Goal: Find specific page/section: Find specific page/section

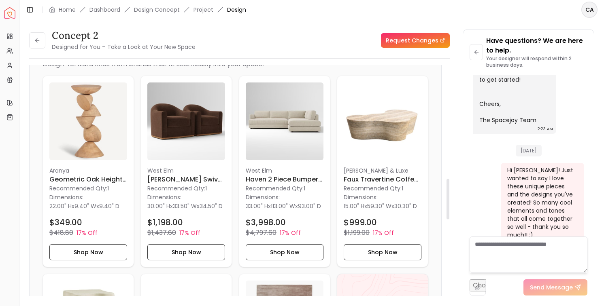
scroll to position [651, 0]
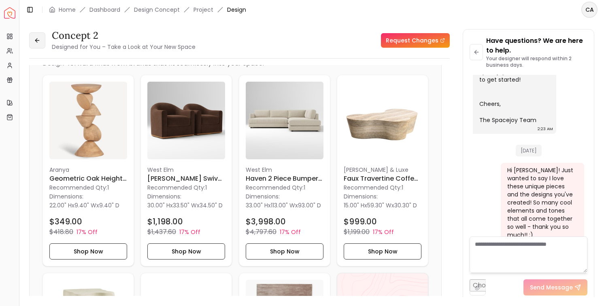
click at [37, 42] on icon at bounding box center [37, 40] width 6 height 6
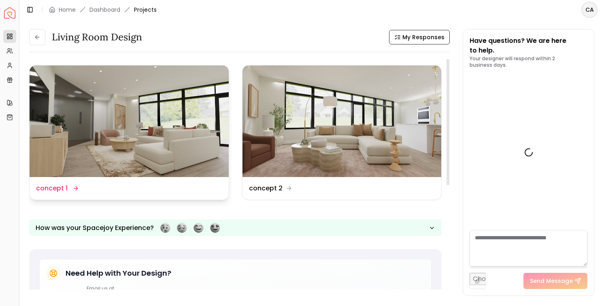
scroll to position [421, 0]
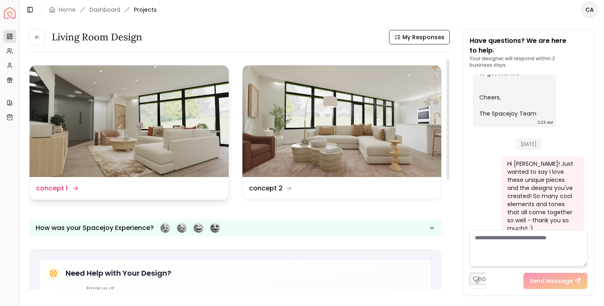
click at [153, 151] on img at bounding box center [129, 122] width 199 height 112
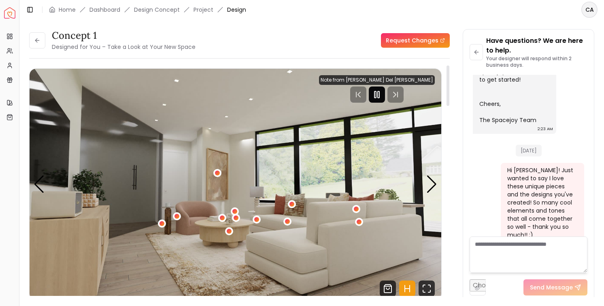
click at [382, 90] on icon "Pause" at bounding box center [377, 95] width 10 height 10
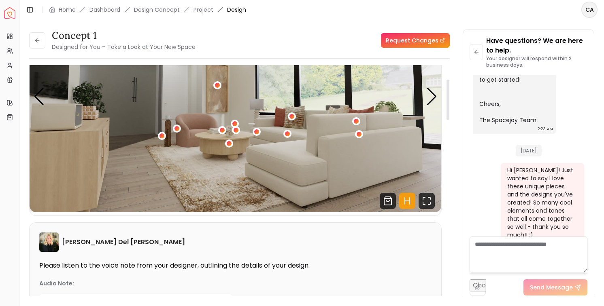
scroll to position [58, 0]
